Goal: Task Accomplishment & Management: Complete application form

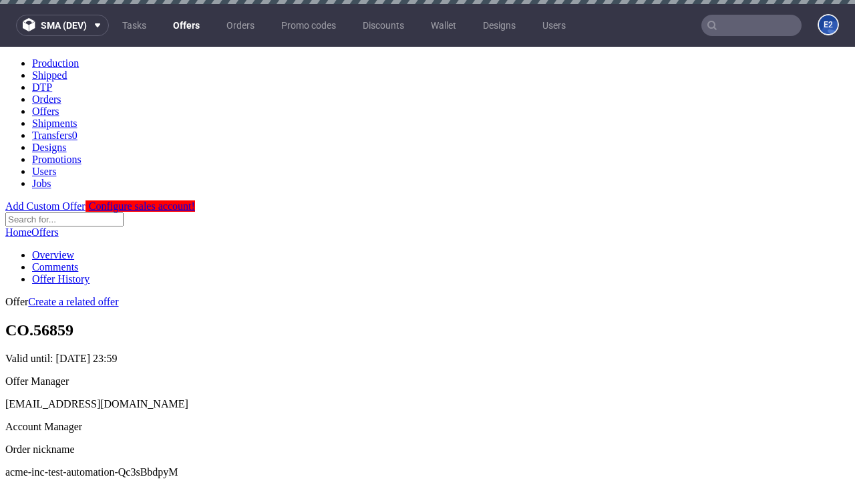
scroll to position [4, 0]
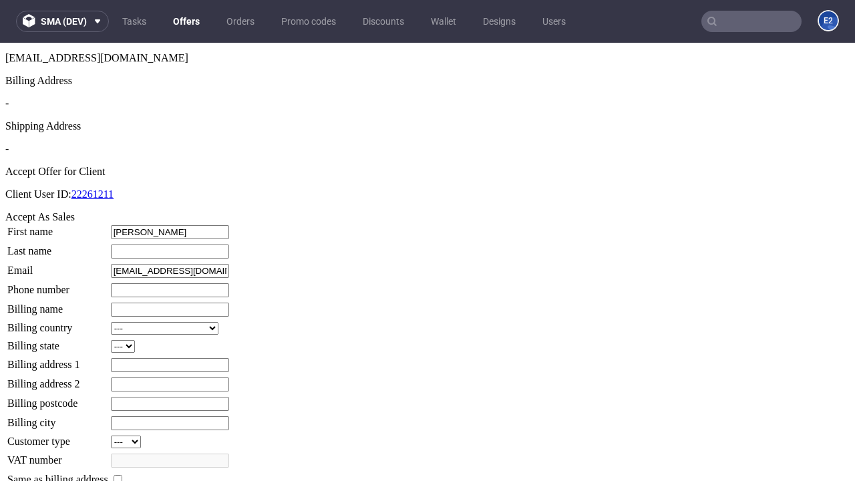
type input "Edmund"
type input "Prosacco-Kuhlman"
type input "1509813888"
type input "King_Hand"
select select "13"
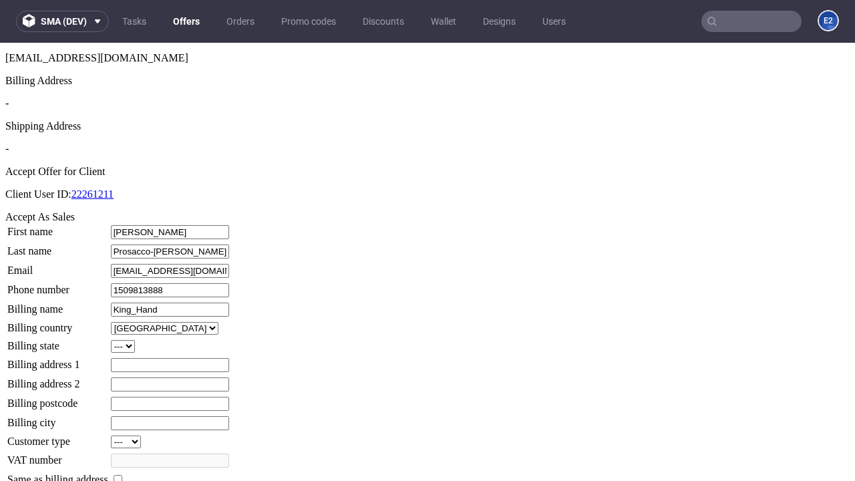
type input "King_Hand"
type input "8 O'Connell-Mohr Bank"
type input "YI2 1DH"
select select "132"
type input "YI2 1DH"
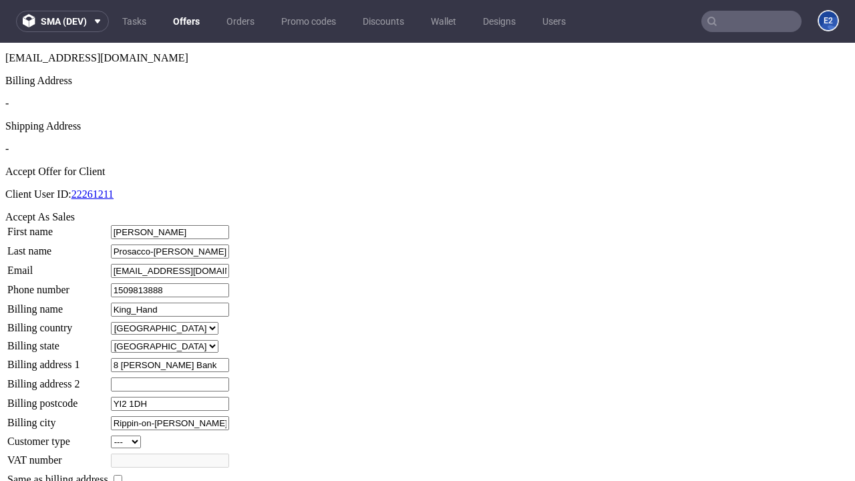
type input "Rippin-on-Dietrich"
click at [122, 475] on input "checkbox" at bounding box center [118, 479] width 9 height 9
checkbox input "true"
type input "King_Hand"
select select "13"
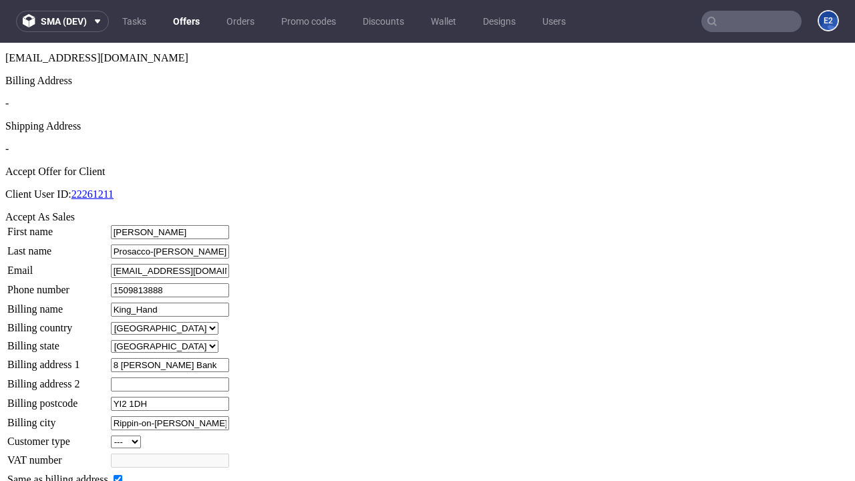
type input "8 O'Connell-Mohr Bank"
type input "YI2 1DH"
type input "Rippin-on-Dietrich"
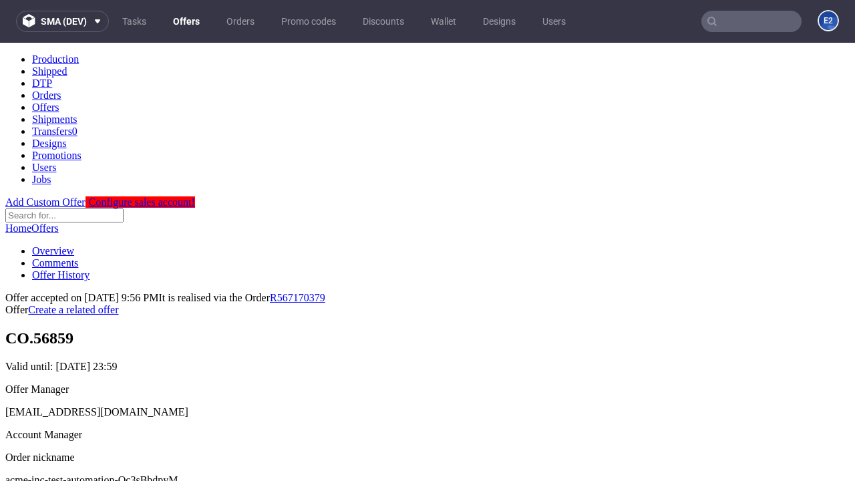
scroll to position [0, 0]
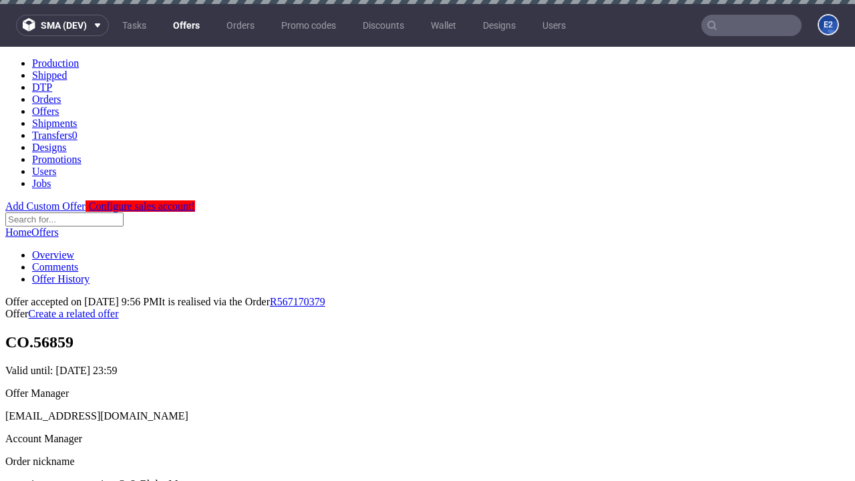
type input "[DATE]"
select select "12214305"
type input "In progress..."
